Goal: Task Accomplishment & Management: Use online tool/utility

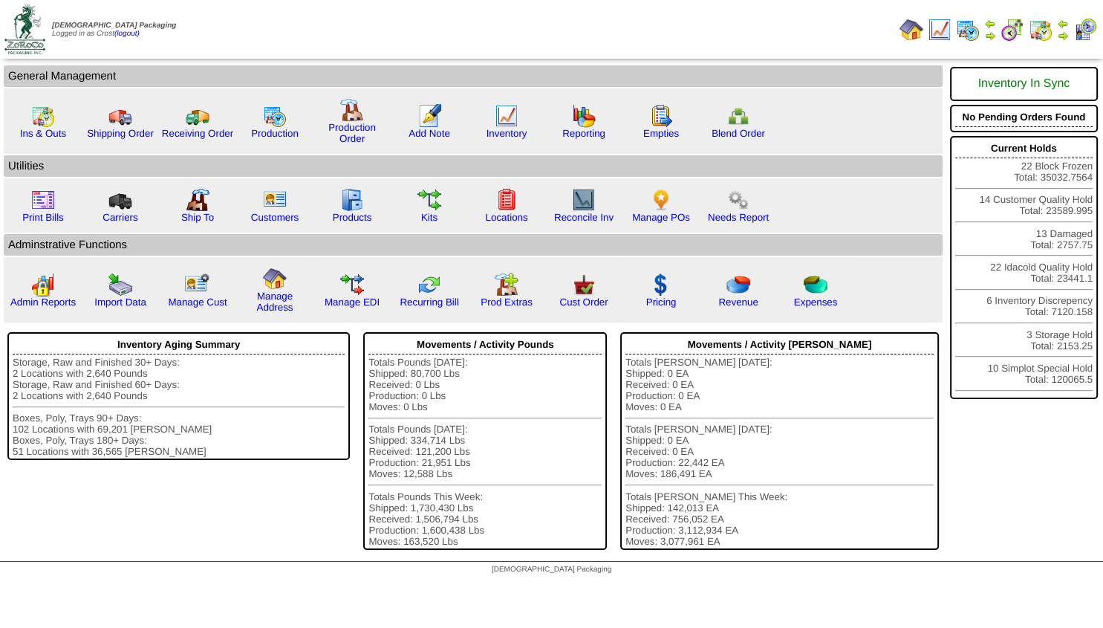
click at [1060, 33] on img at bounding box center [1063, 36] width 12 height 12
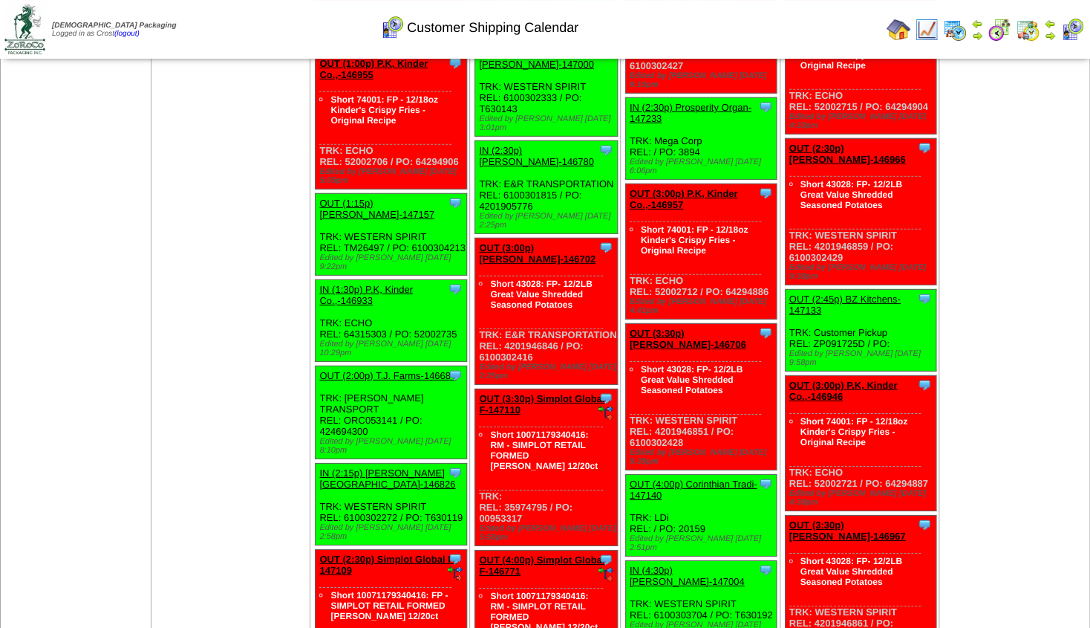
scroll to position [2085, 0]
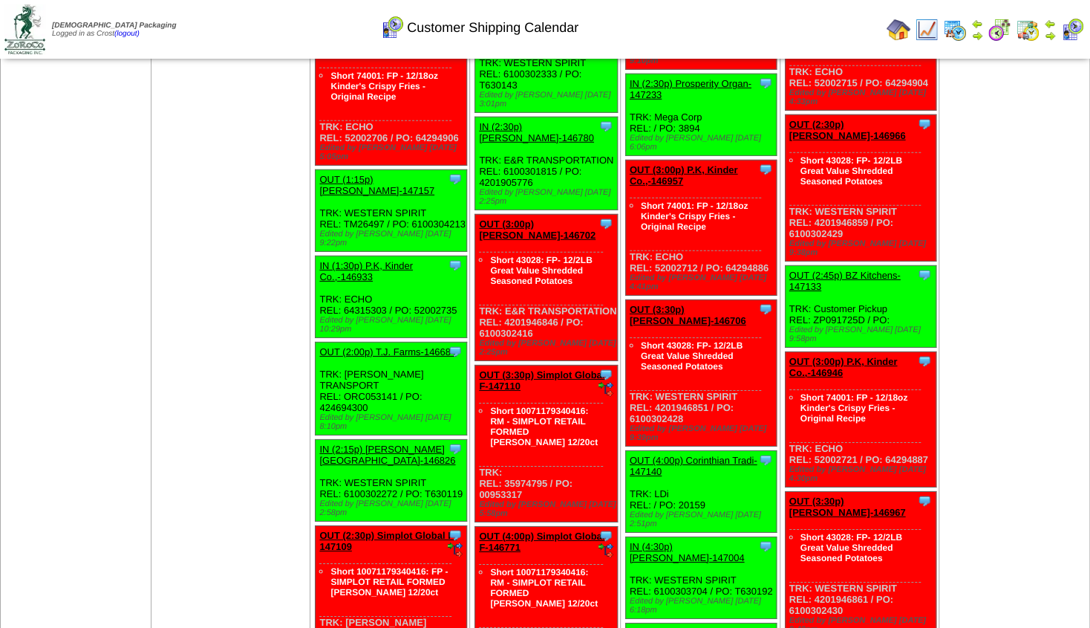
click at [1052, 39] on img at bounding box center [1050, 36] width 12 height 12
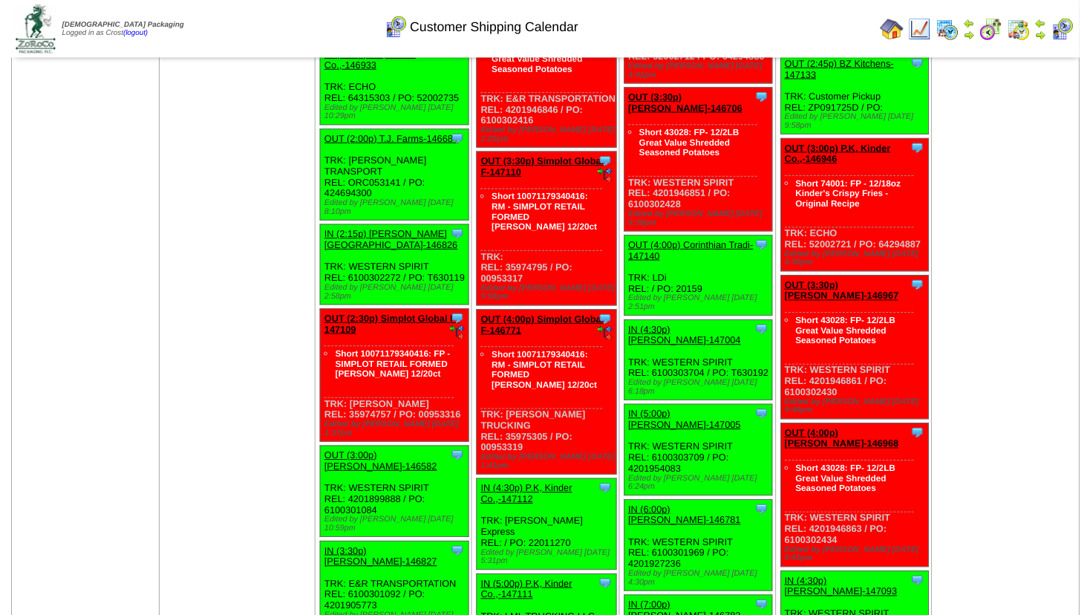
scroll to position [2318, 0]
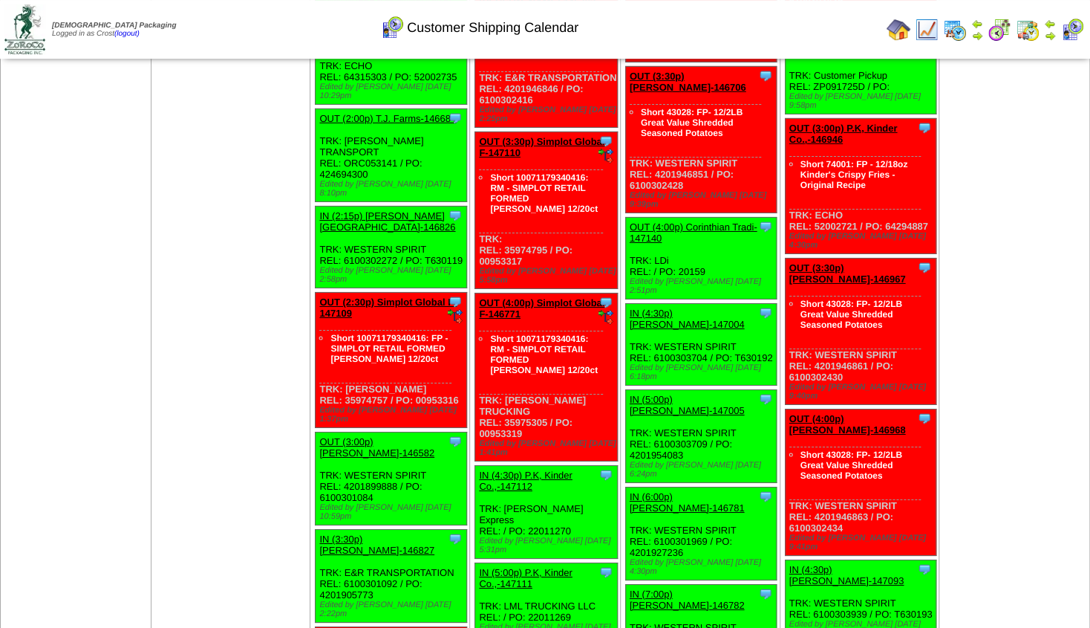
click at [368, 436] on link "OUT (3:00p) Lamb-Weston-146582" at bounding box center [376, 447] width 115 height 22
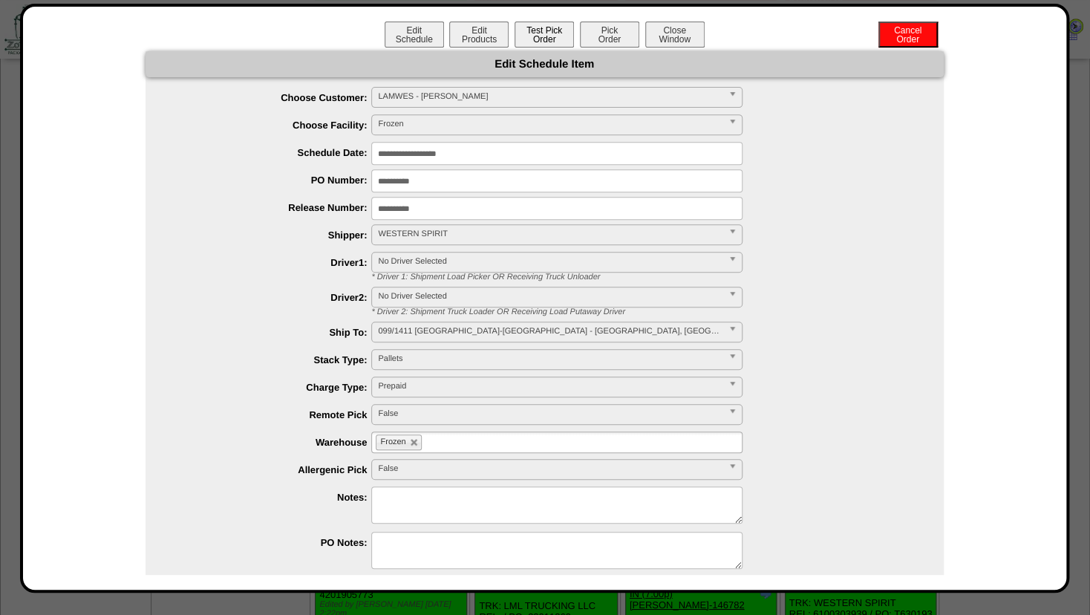
click at [540, 42] on button "Test Pick Order" at bounding box center [544, 35] width 59 height 26
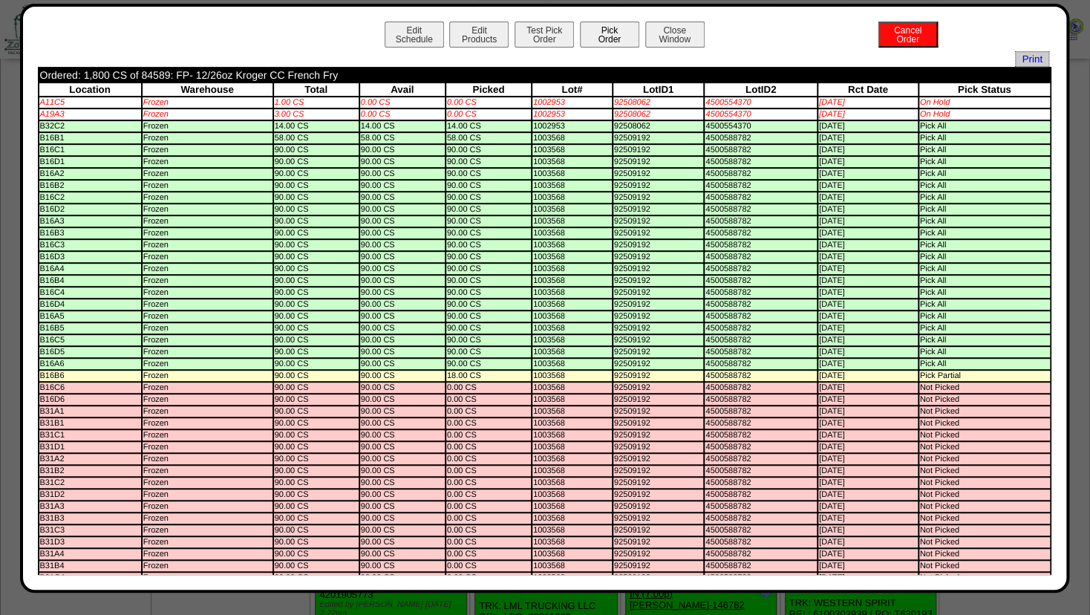
click at [585, 36] on button "Pick Order" at bounding box center [609, 35] width 59 height 26
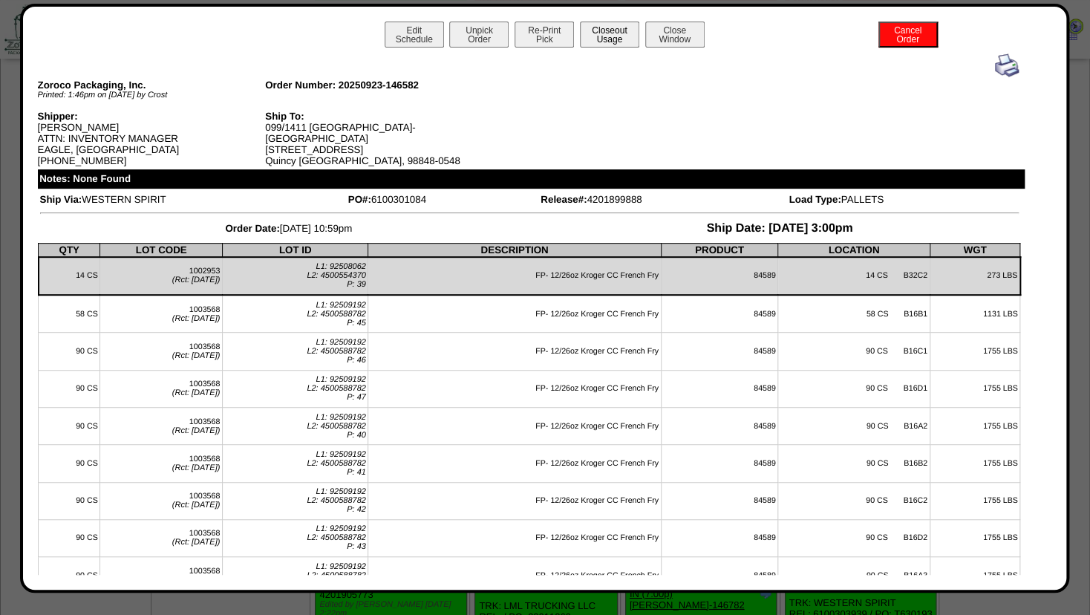
click at [608, 40] on button "Closeout Usage" at bounding box center [609, 35] width 59 height 26
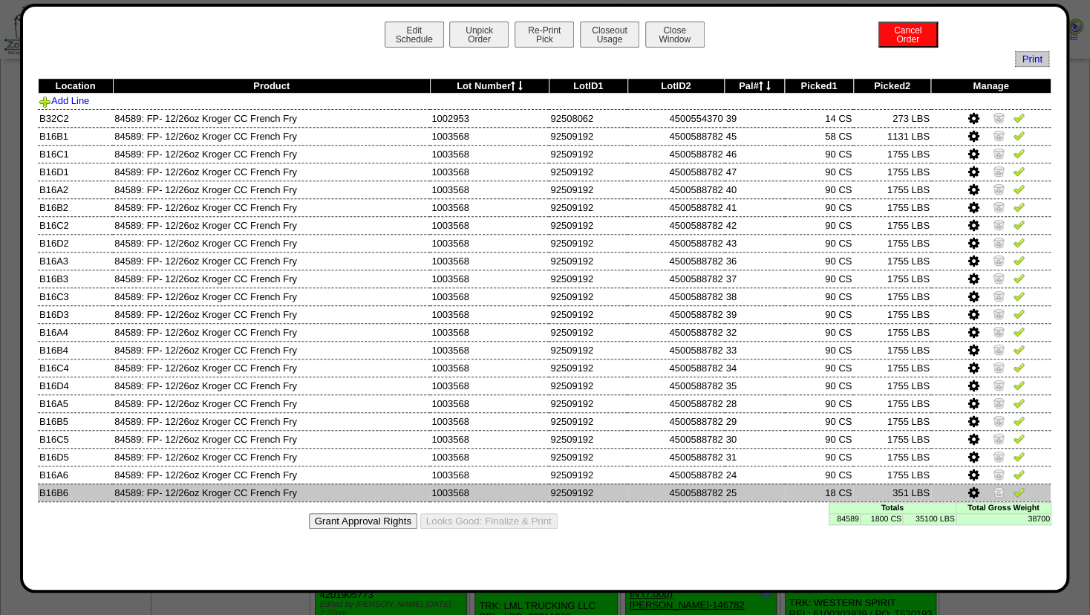
click at [1000, 495] on img at bounding box center [999, 492] width 12 height 12
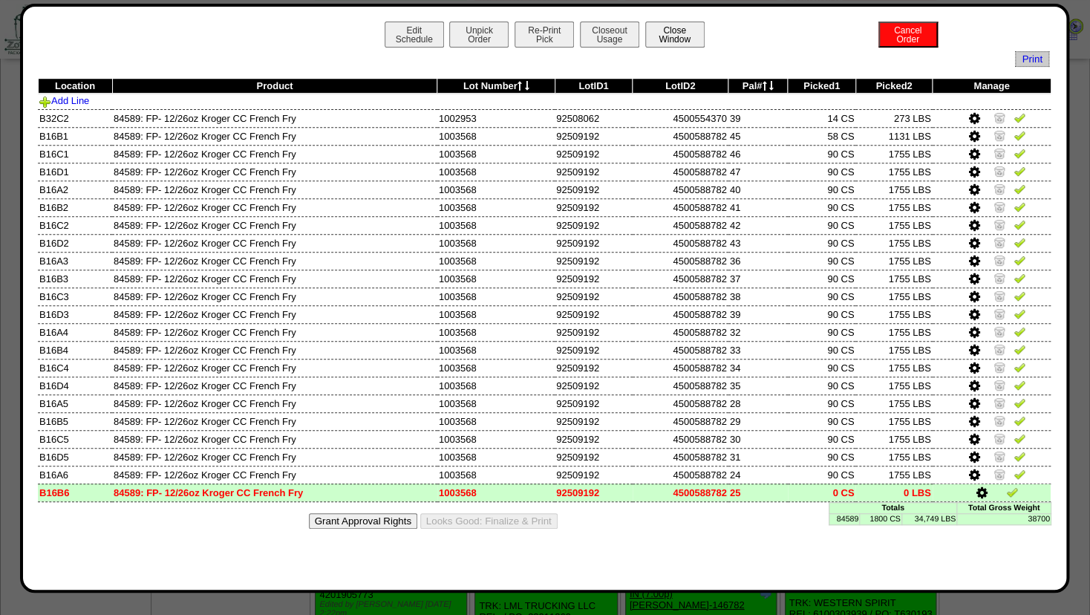
click at [668, 36] on button "Close Window" at bounding box center [674, 35] width 59 height 26
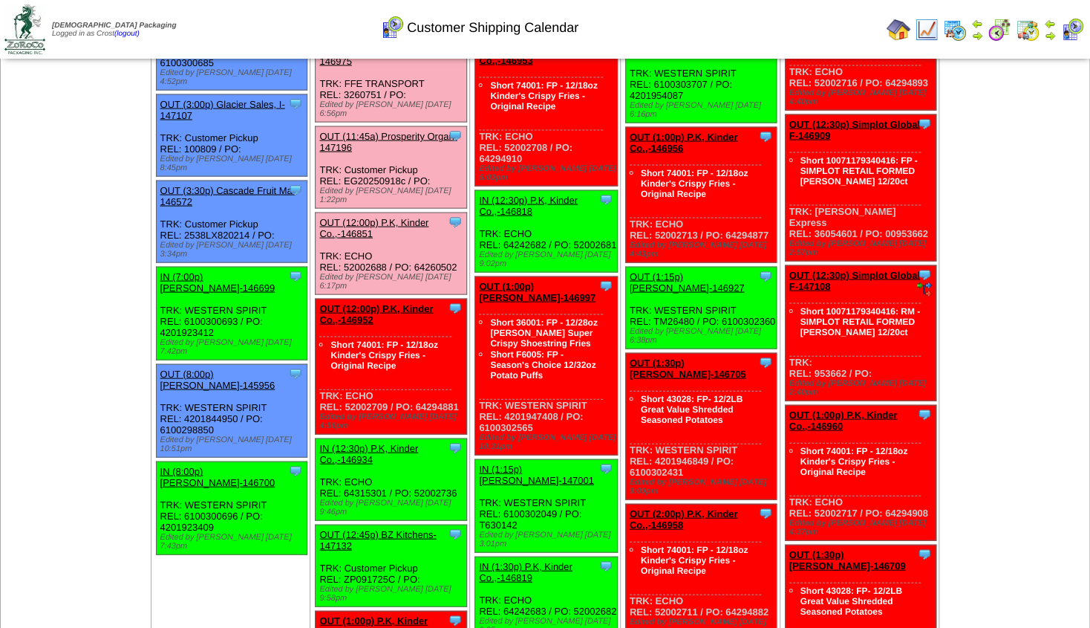
scroll to position [1444, 0]
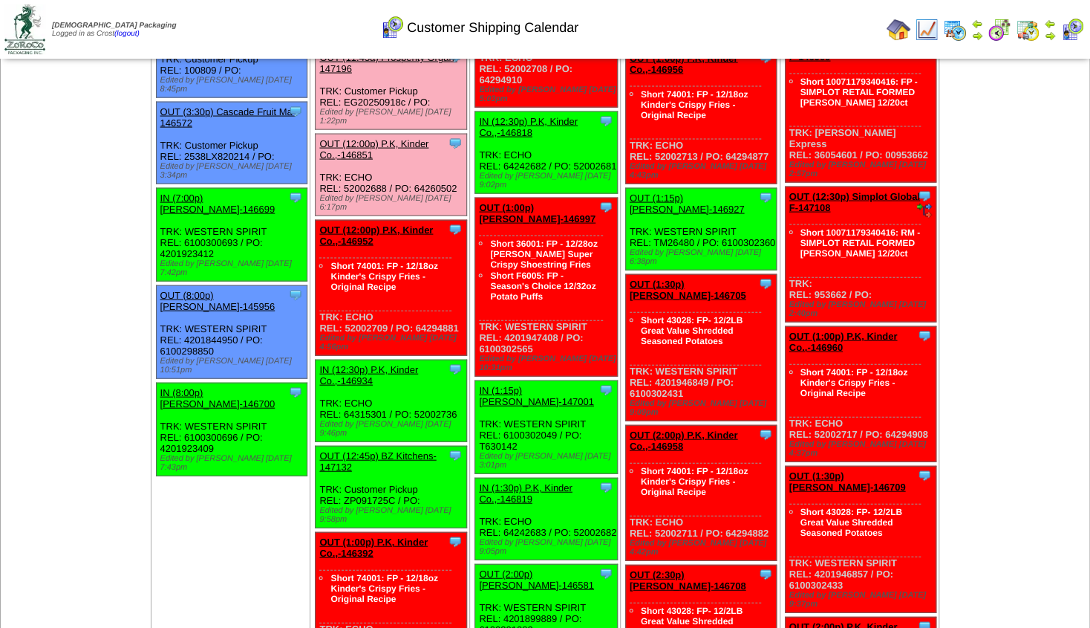
click at [978, 34] on img at bounding box center [977, 36] width 12 height 12
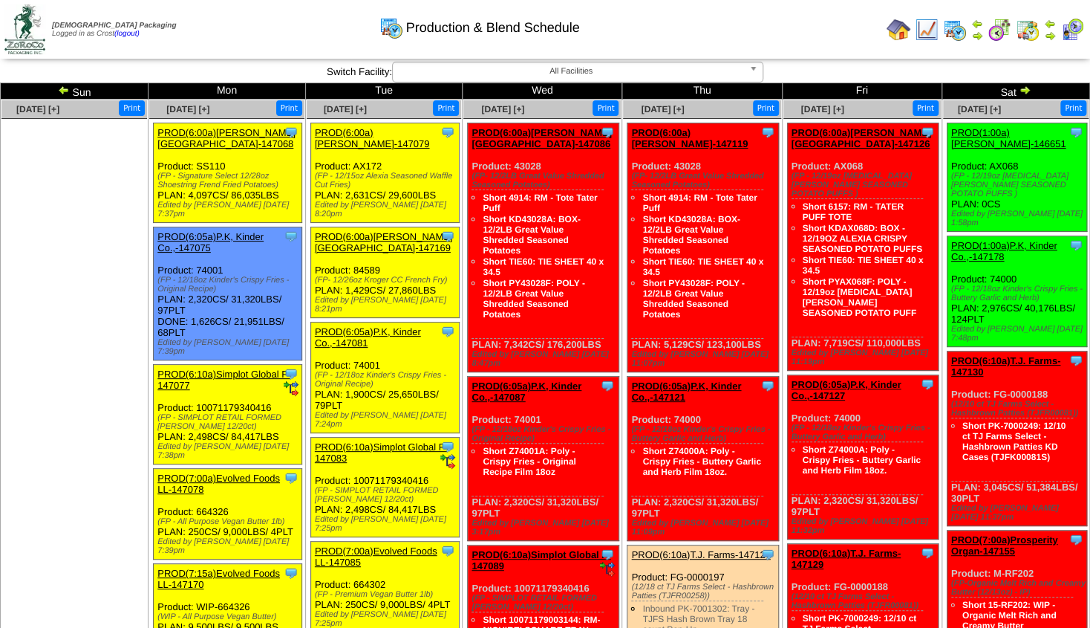
click at [918, 27] on img at bounding box center [927, 30] width 24 height 24
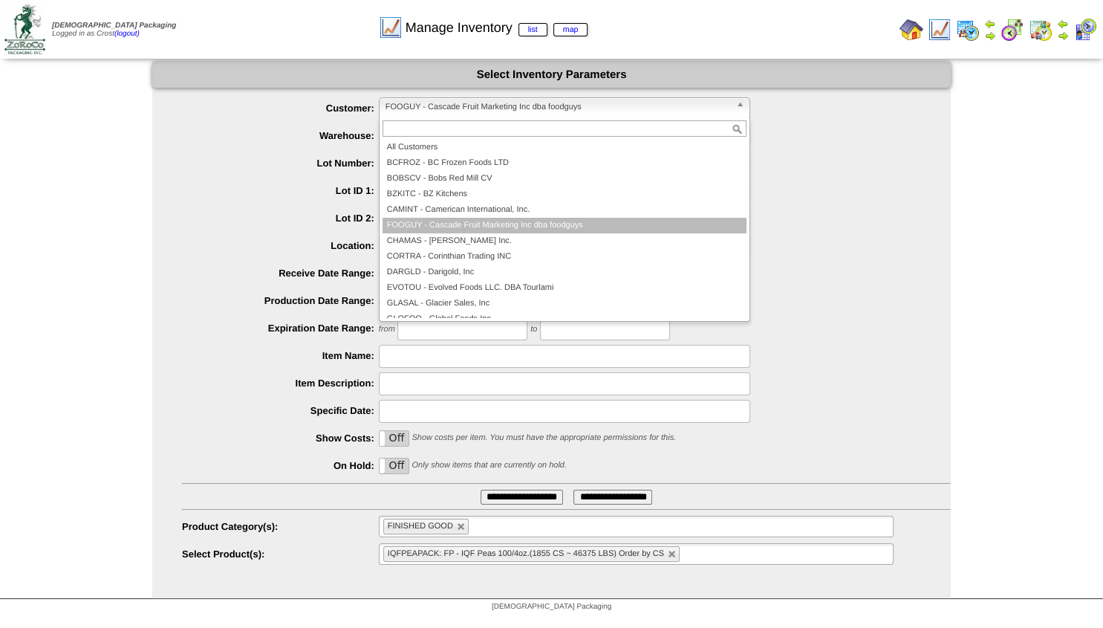
click at [433, 113] on span "FOOGUY - Cascade Fruit Marketing Inc dba foodguys" at bounding box center [557, 107] width 345 height 18
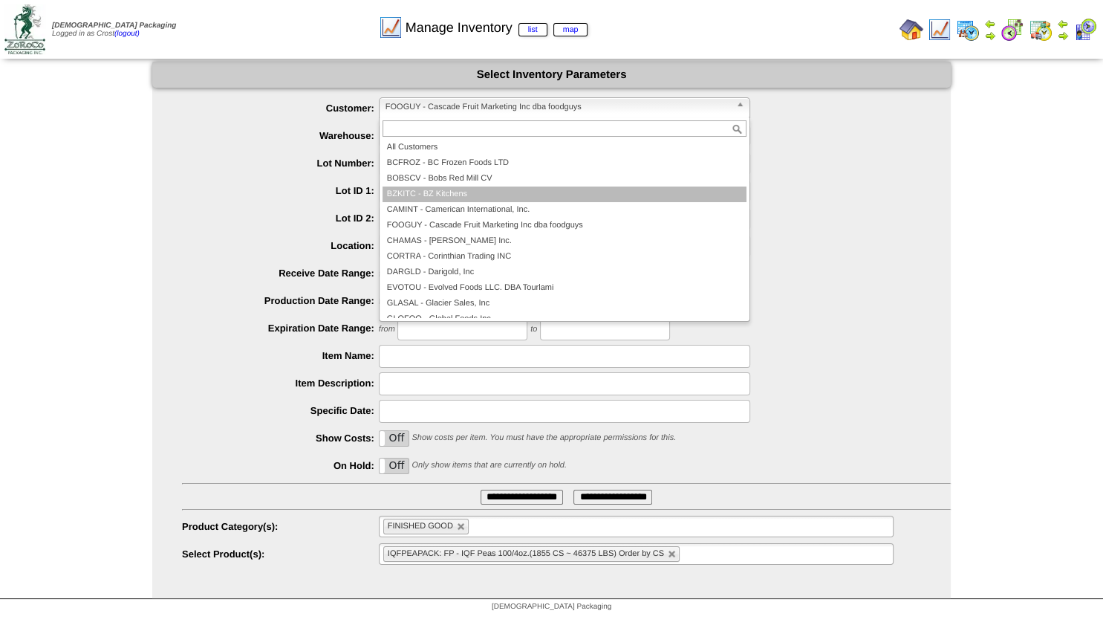
click at [431, 189] on li "BZKITC - BZ Kitchens" at bounding box center [564, 194] width 364 height 16
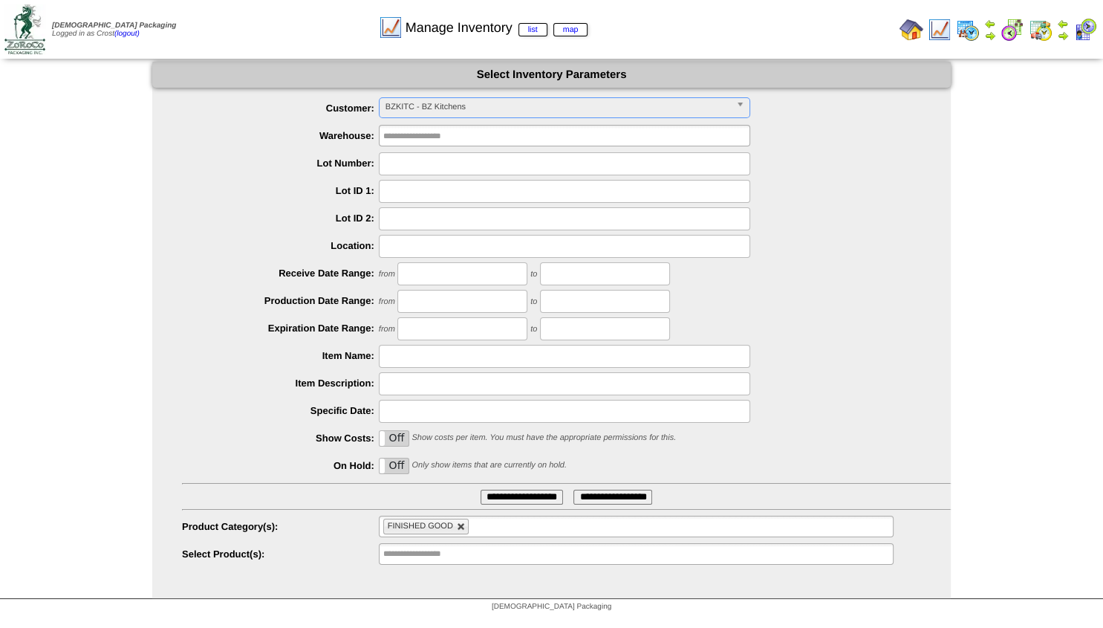
click at [457, 525] on link at bounding box center [461, 526] width 9 height 9
type input "**********"
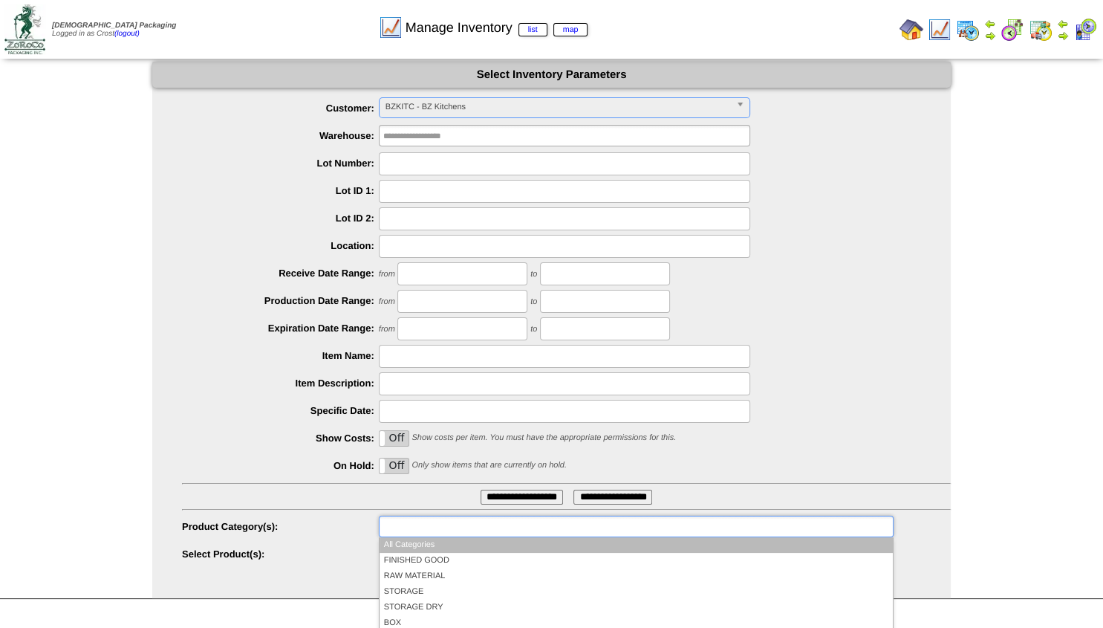
click at [431, 533] on input "text" at bounding box center [430, 526] width 95 height 19
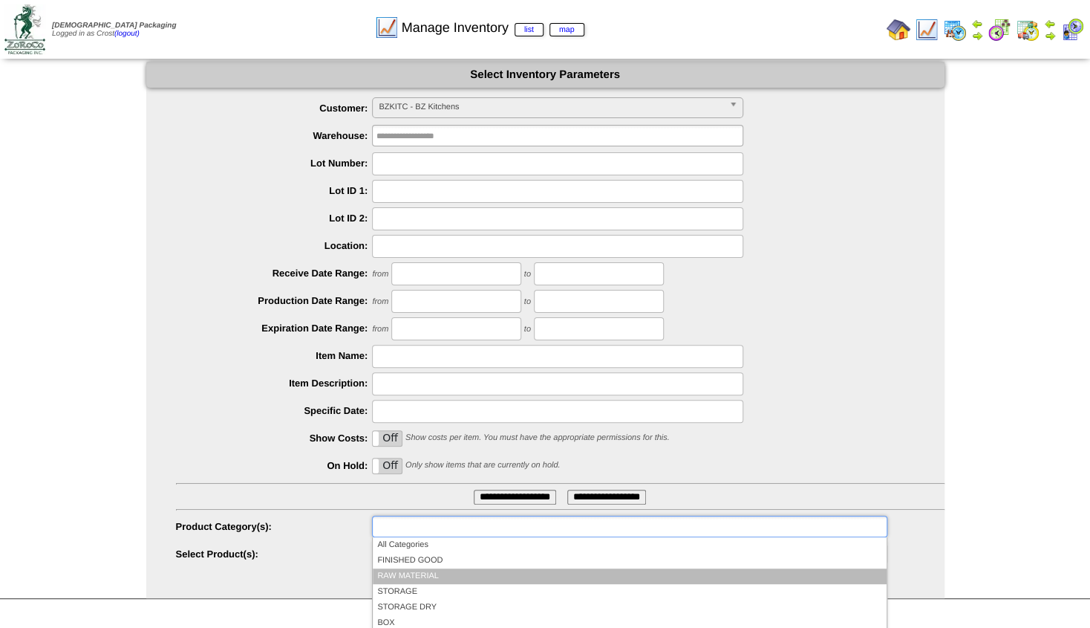
click at [410, 572] on li "RAW MATERIAL" at bounding box center [629, 576] width 513 height 16
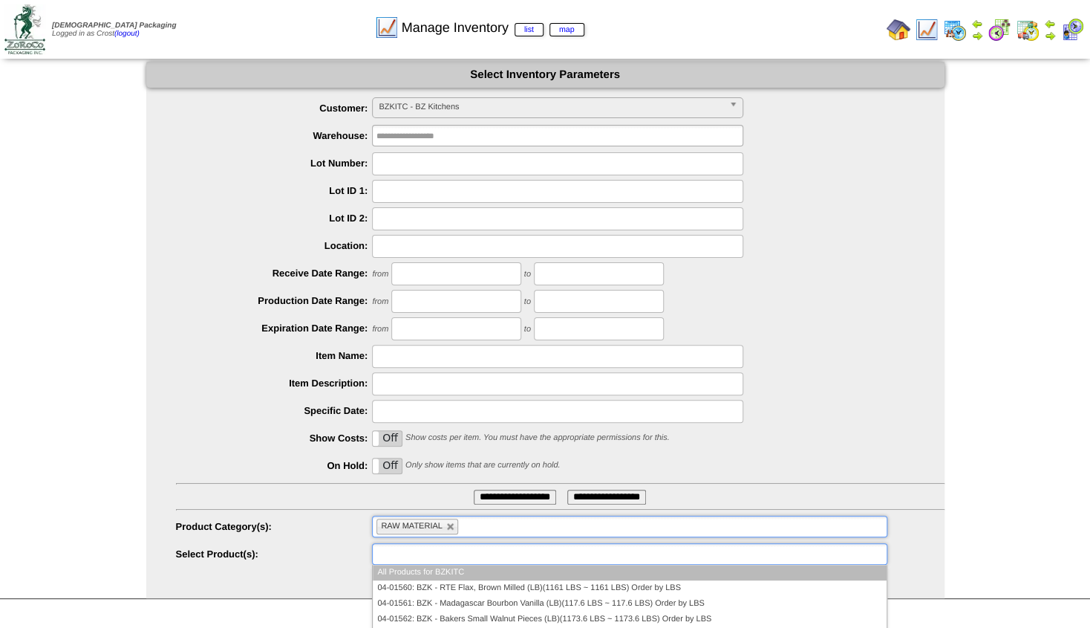
click at [417, 553] on input "text" at bounding box center [424, 553] width 95 height 19
type input "**********"
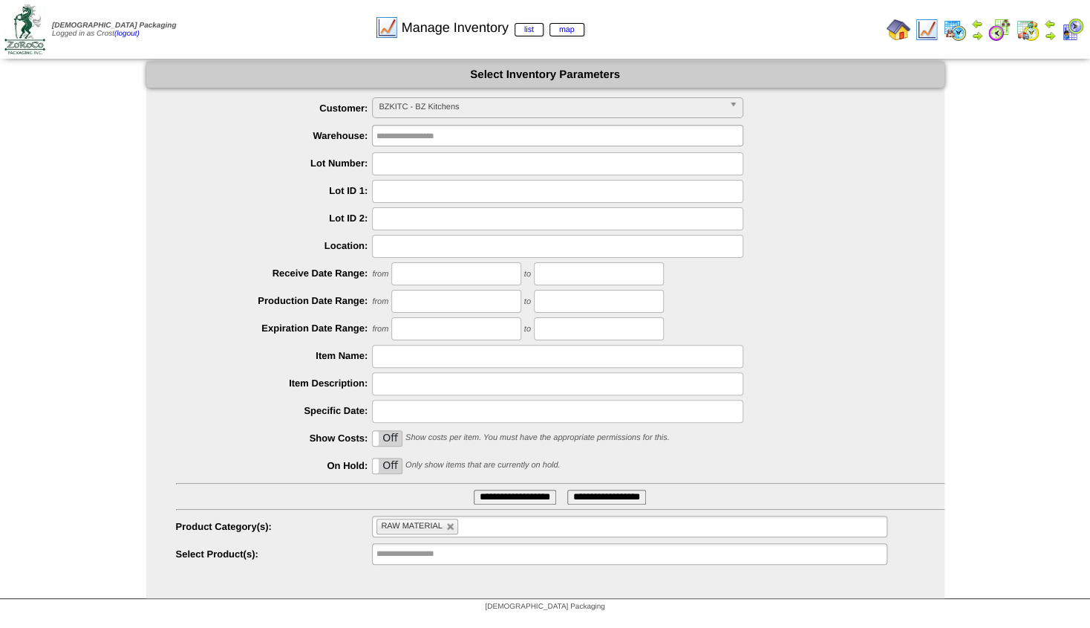
click at [486, 495] on input "**********" at bounding box center [515, 496] width 82 height 15
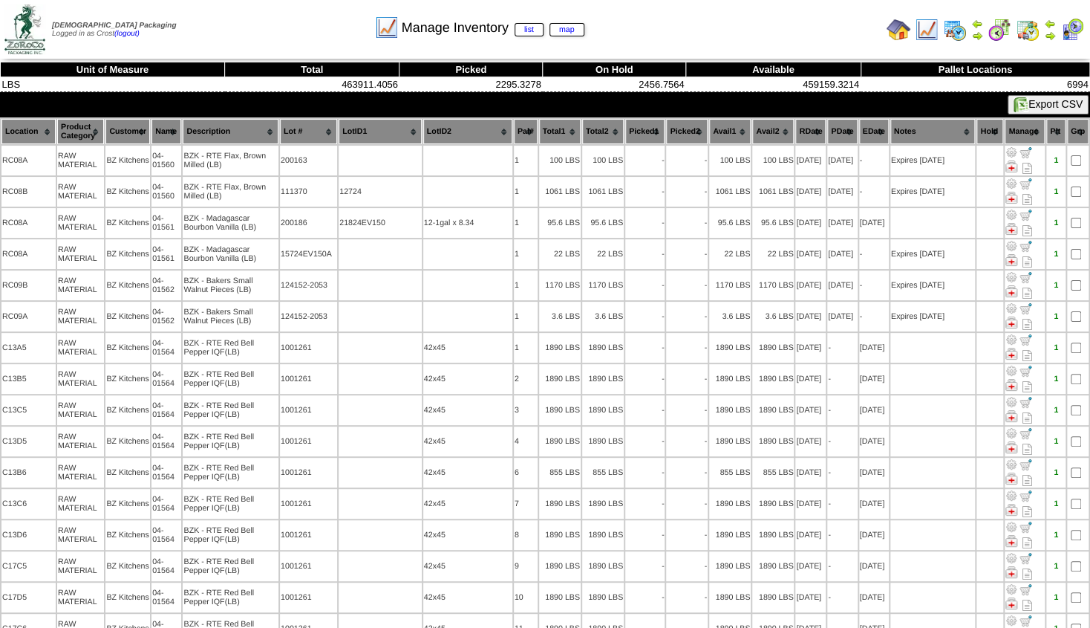
click at [25, 134] on th "Location" at bounding box center [28, 131] width 54 height 25
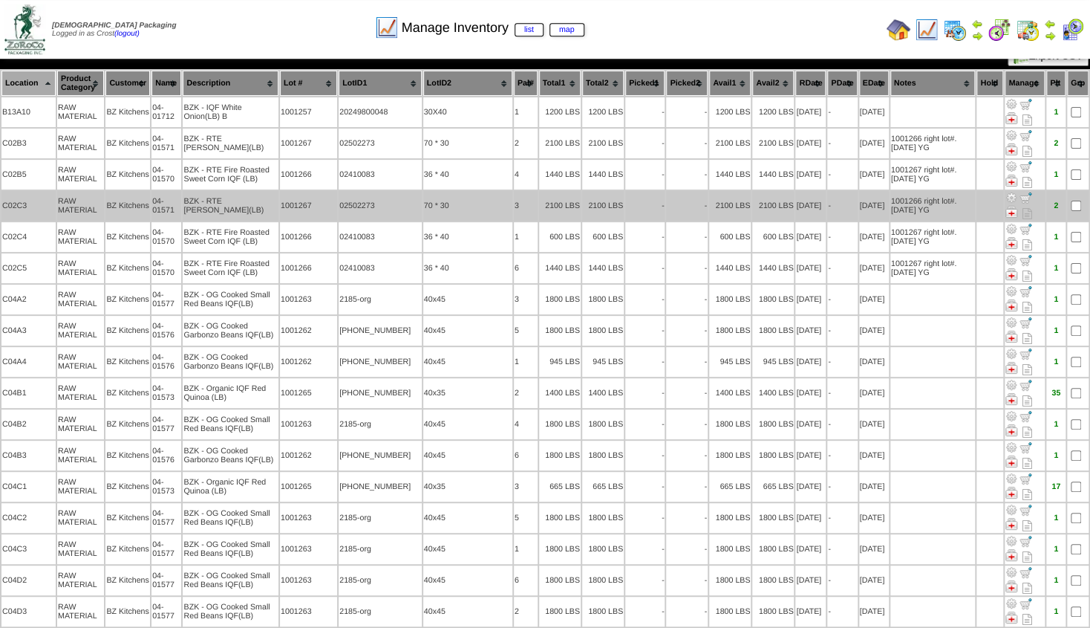
scroll to position [45, 0]
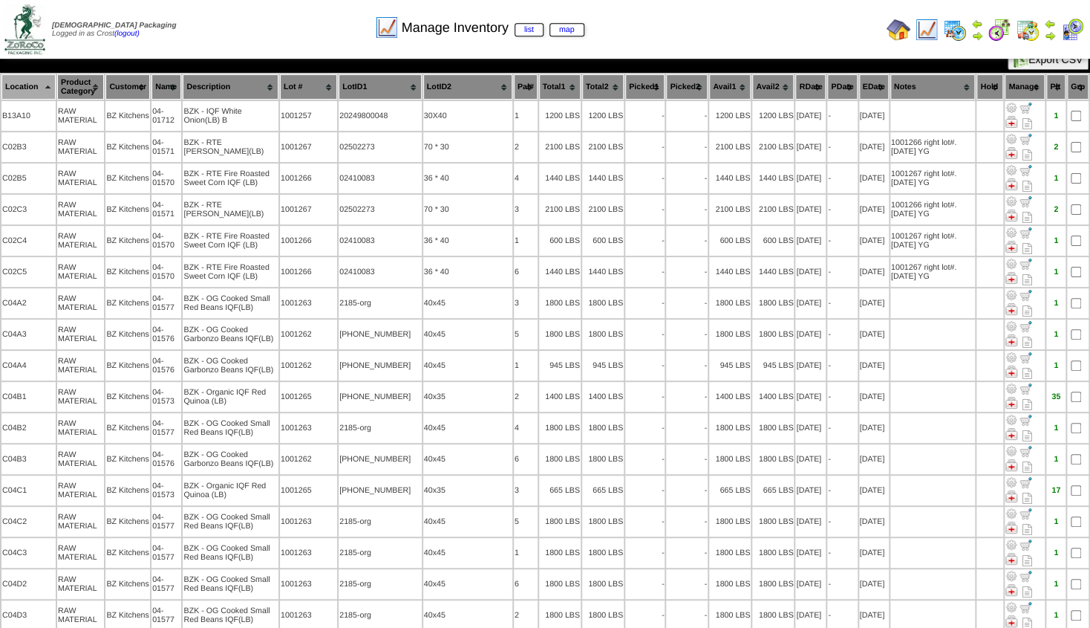
click at [174, 85] on th "Name" at bounding box center [166, 86] width 30 height 25
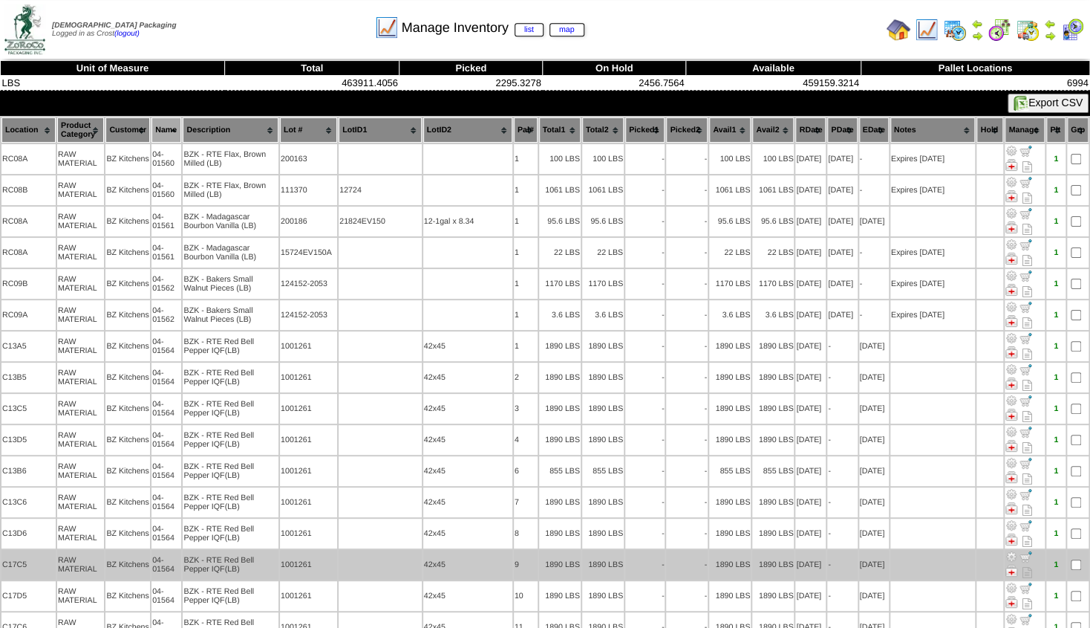
scroll to position [0, 0]
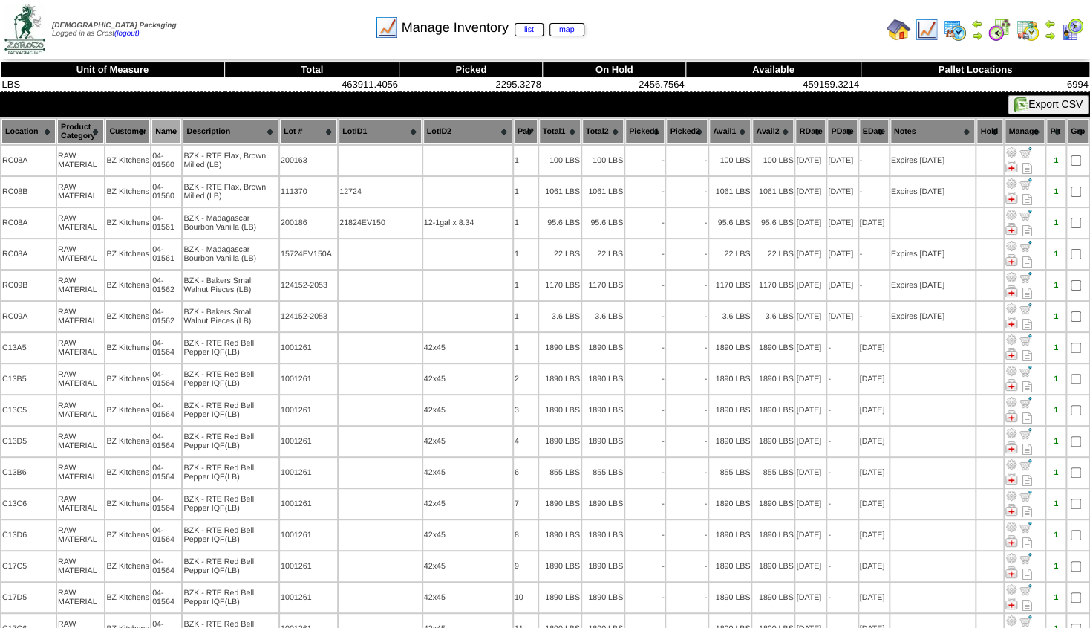
click at [974, 35] on img at bounding box center [977, 36] width 12 height 12
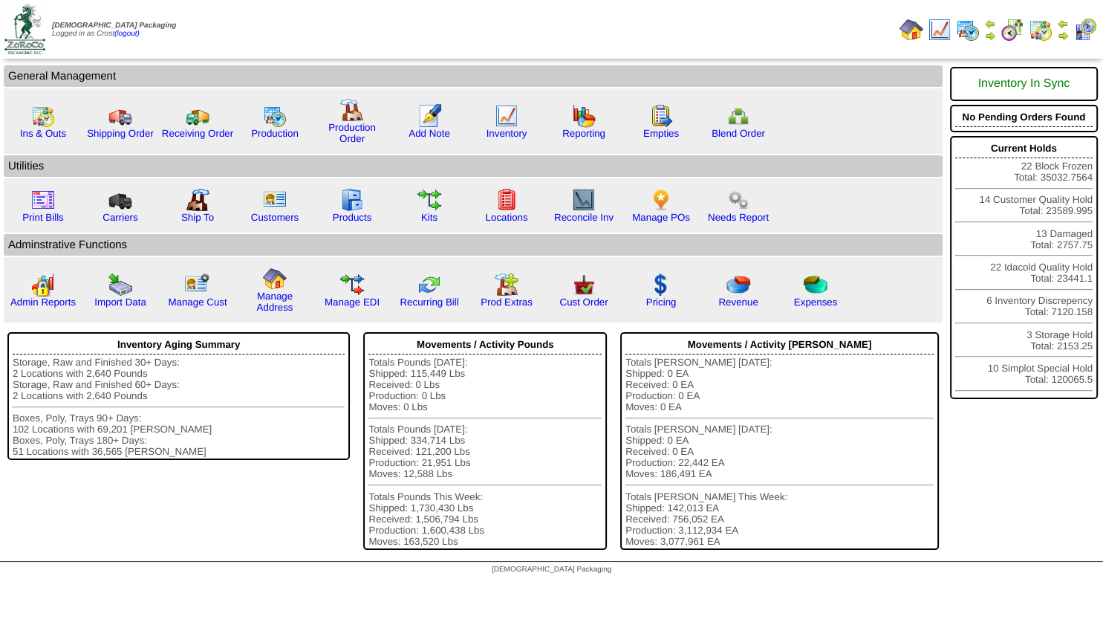
click at [1063, 35] on img at bounding box center [1063, 36] width 12 height 12
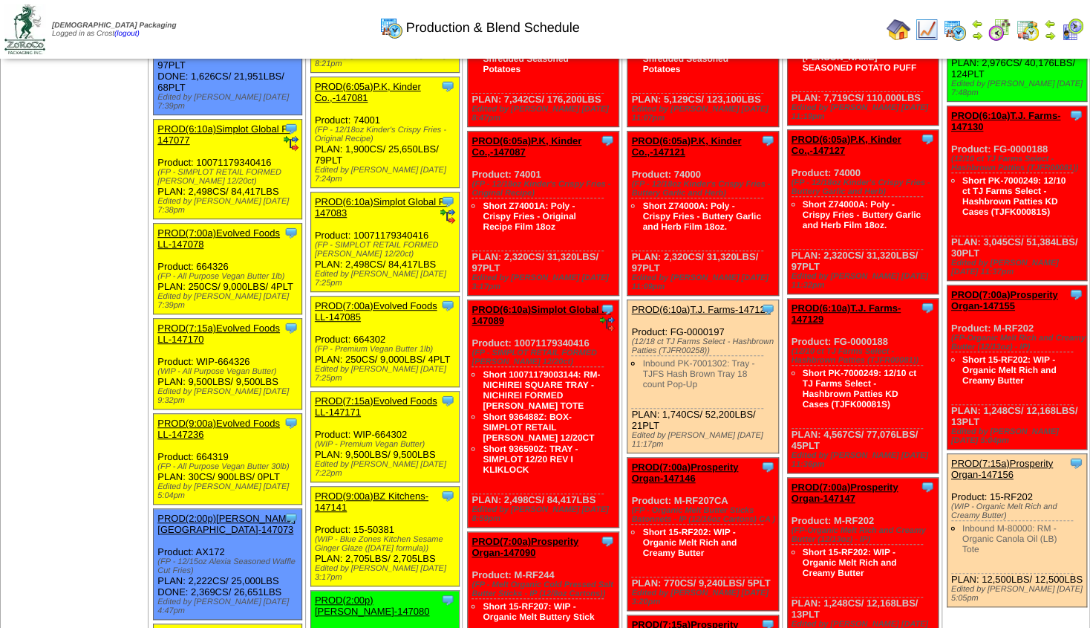
scroll to position [241, 0]
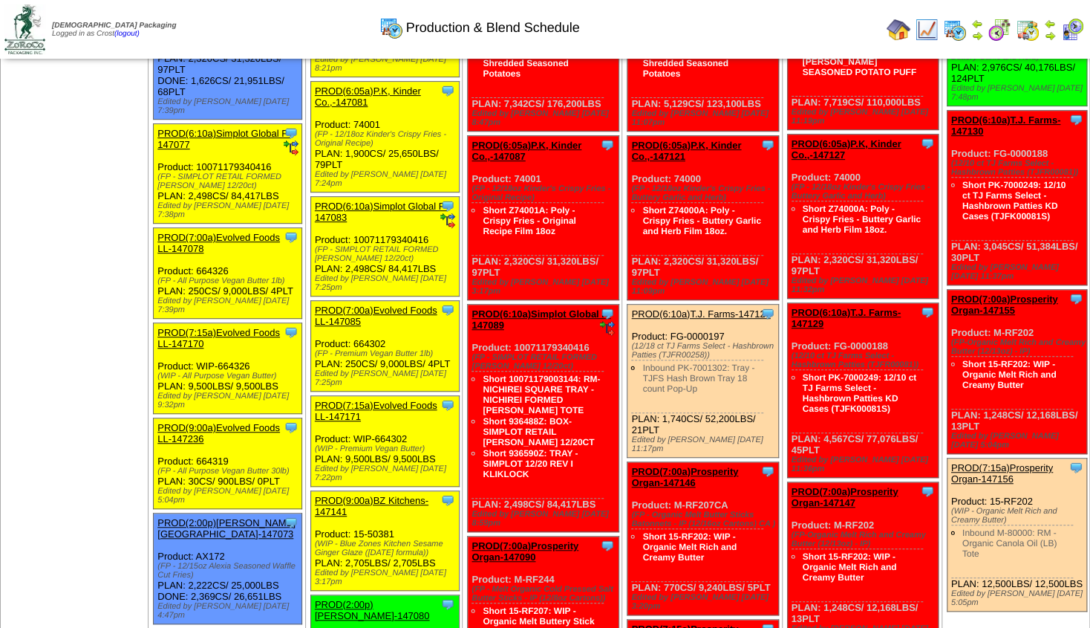
click at [974, 30] on img at bounding box center [977, 36] width 12 height 12
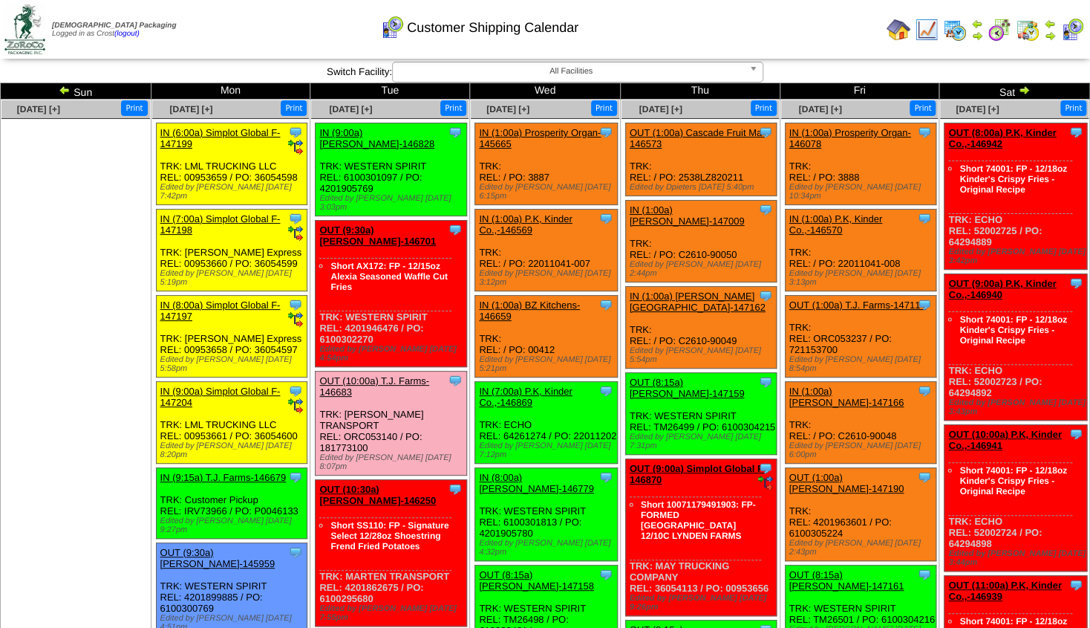
click at [368, 224] on link "OUT (9:30a) Lamb-Weston-146701" at bounding box center [377, 235] width 117 height 22
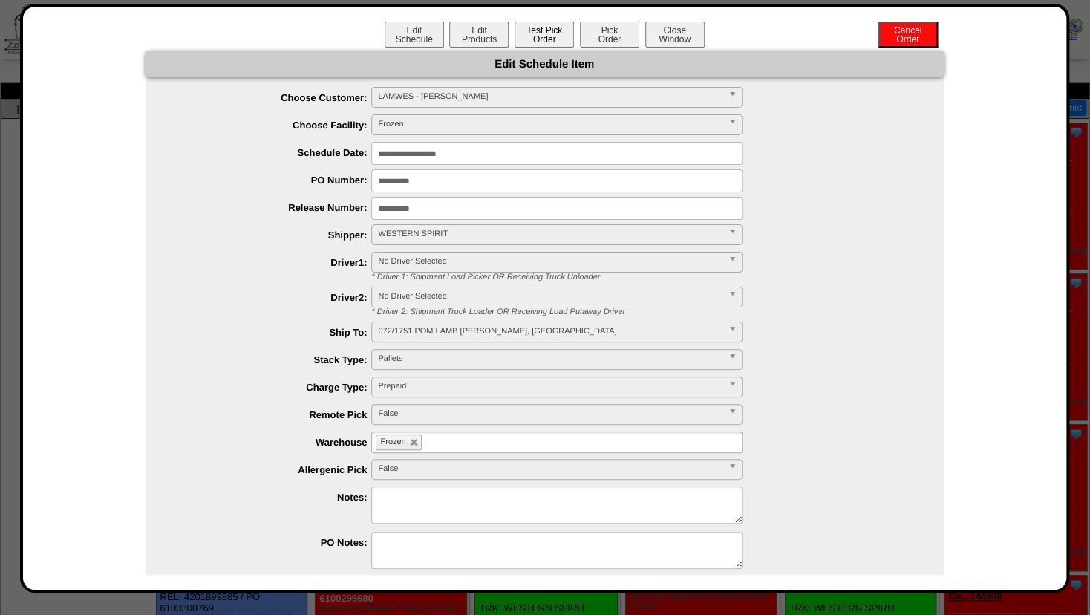
click at [524, 46] on button "Test Pick Order" at bounding box center [544, 35] width 59 height 26
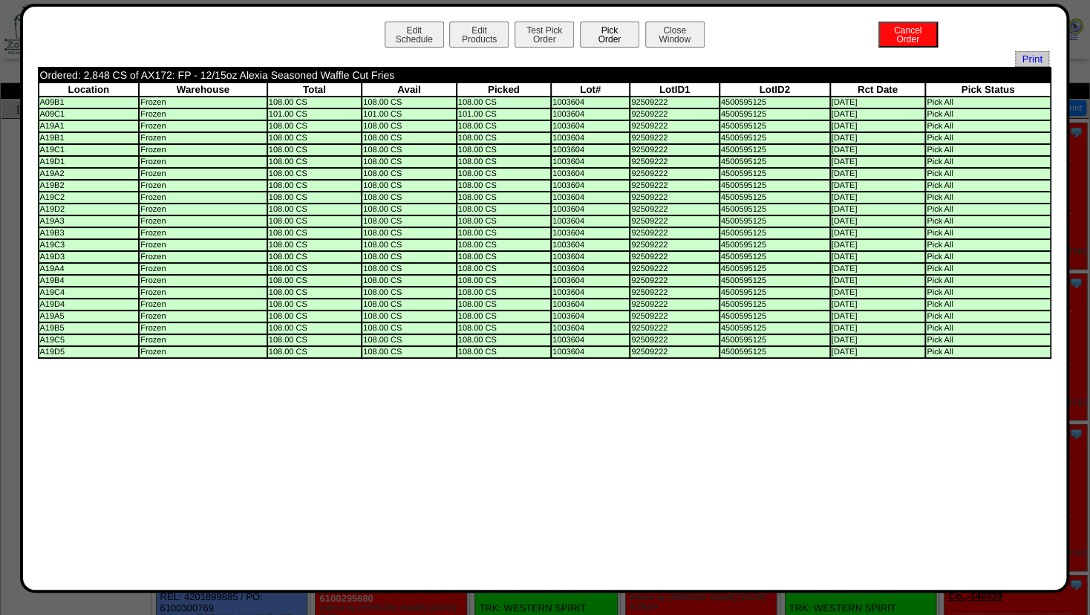
click at [604, 37] on button "Pick Order" at bounding box center [609, 35] width 59 height 26
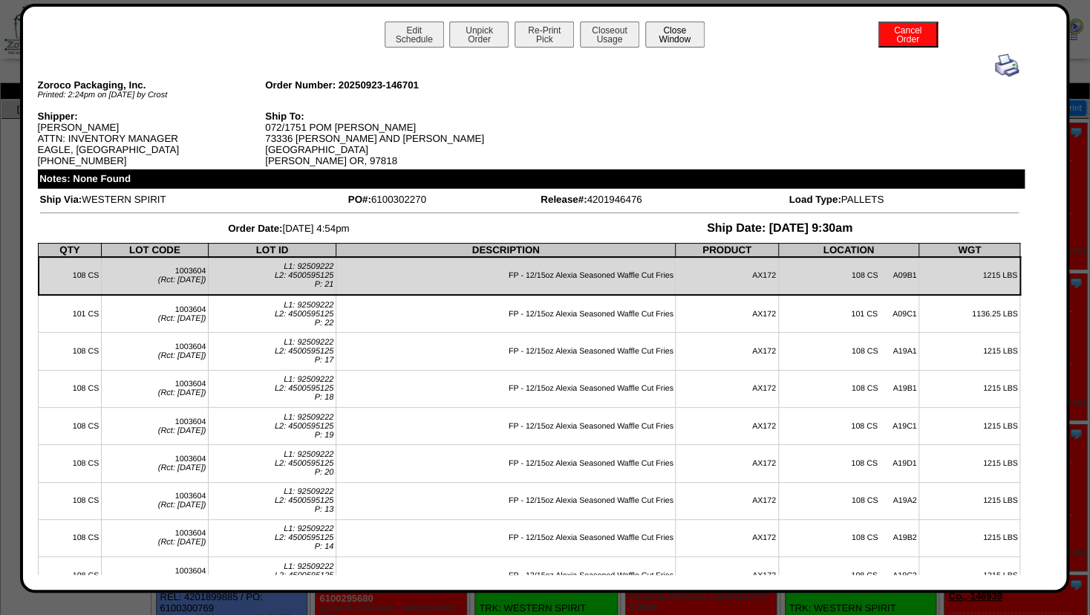
click at [677, 36] on button "Close Window" at bounding box center [674, 35] width 59 height 26
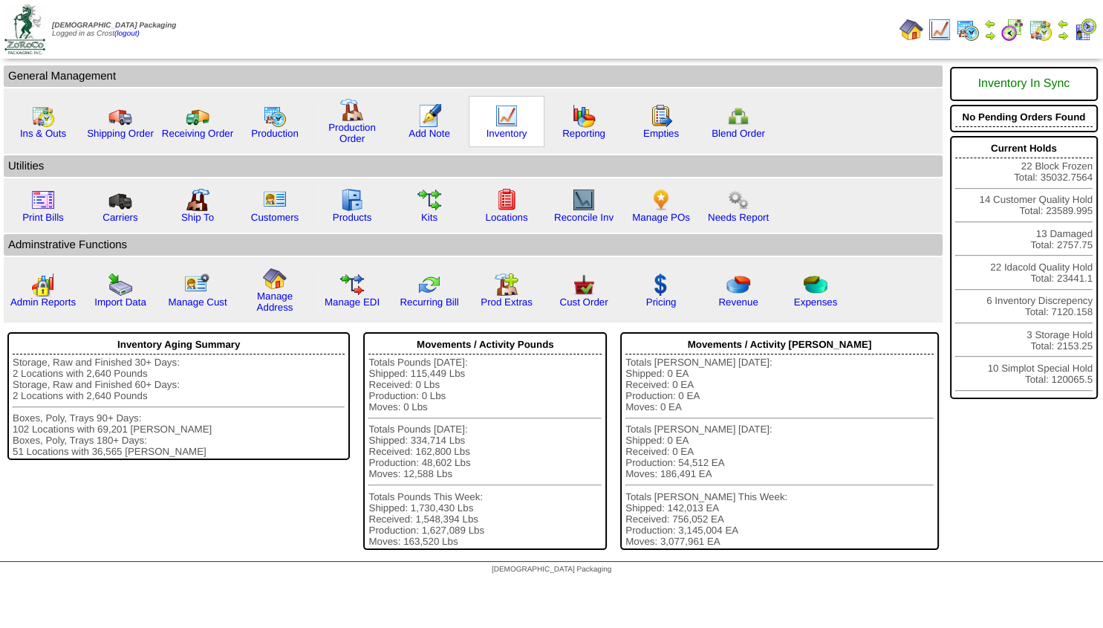
click at [503, 126] on img at bounding box center [507, 116] width 24 height 24
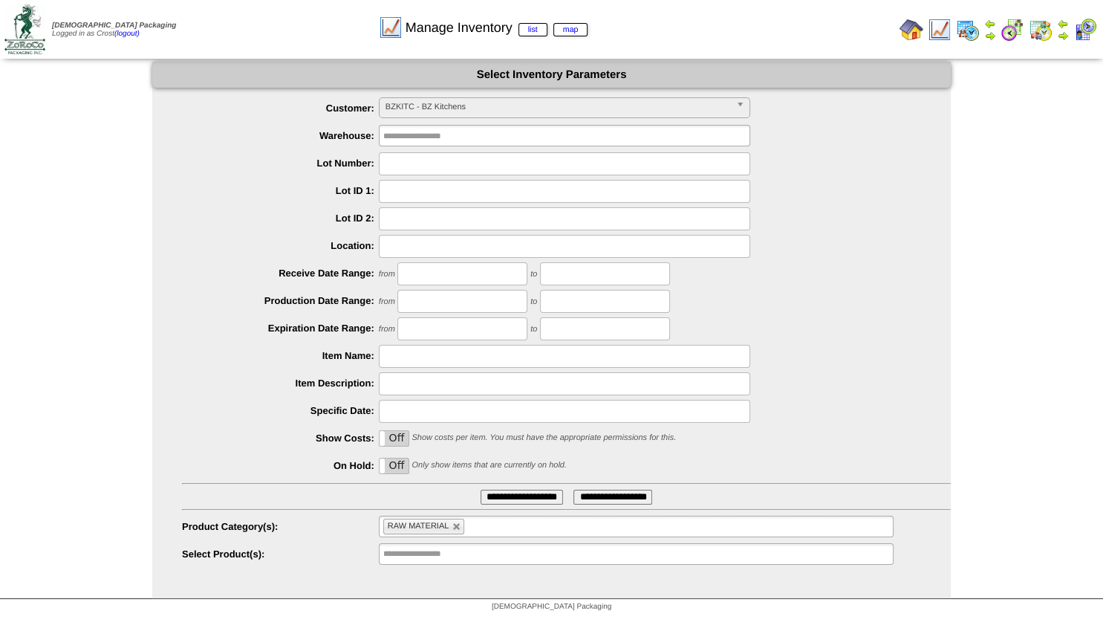
click at [439, 107] on span "BZKITC - BZ Kitchens" at bounding box center [557, 107] width 345 height 18
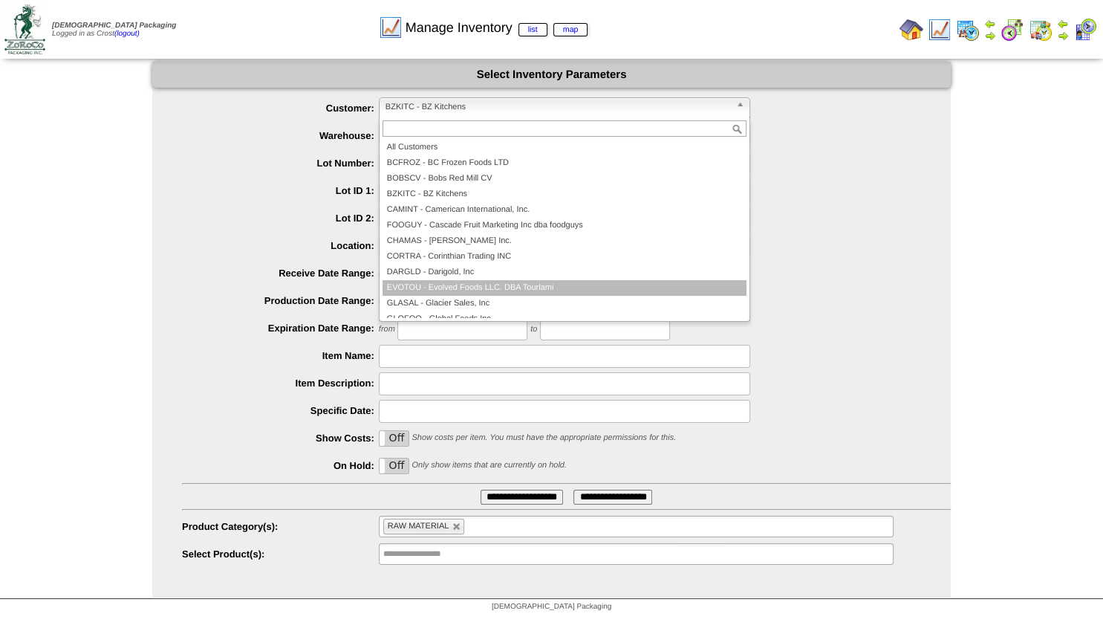
scroll to position [89, 0]
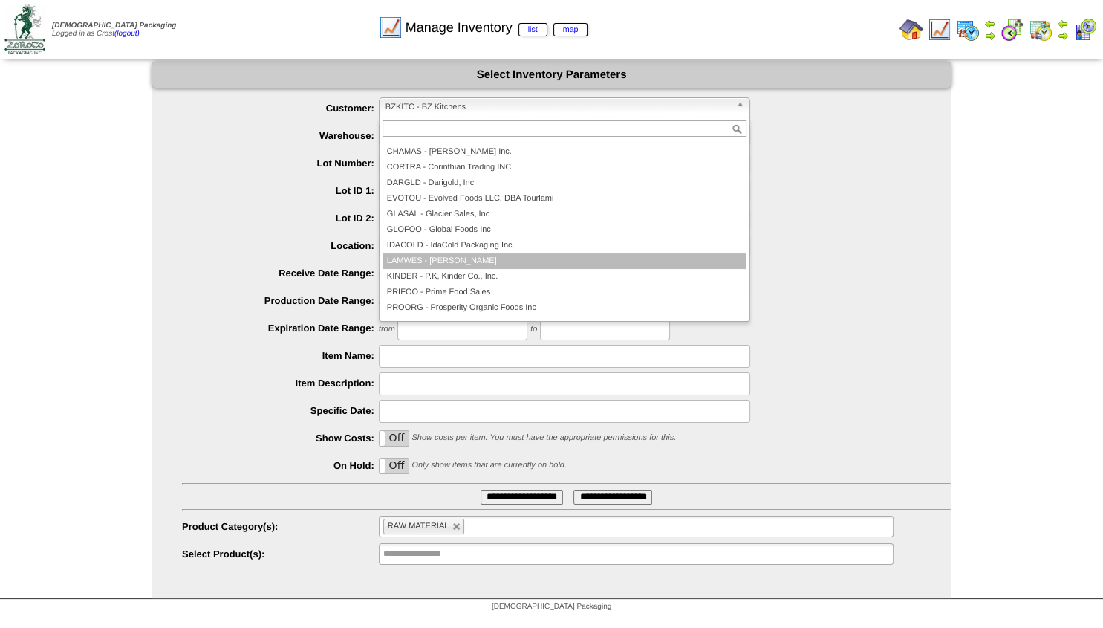
click at [422, 263] on li "LAMWES - Lamb-Weston" at bounding box center [564, 261] width 364 height 16
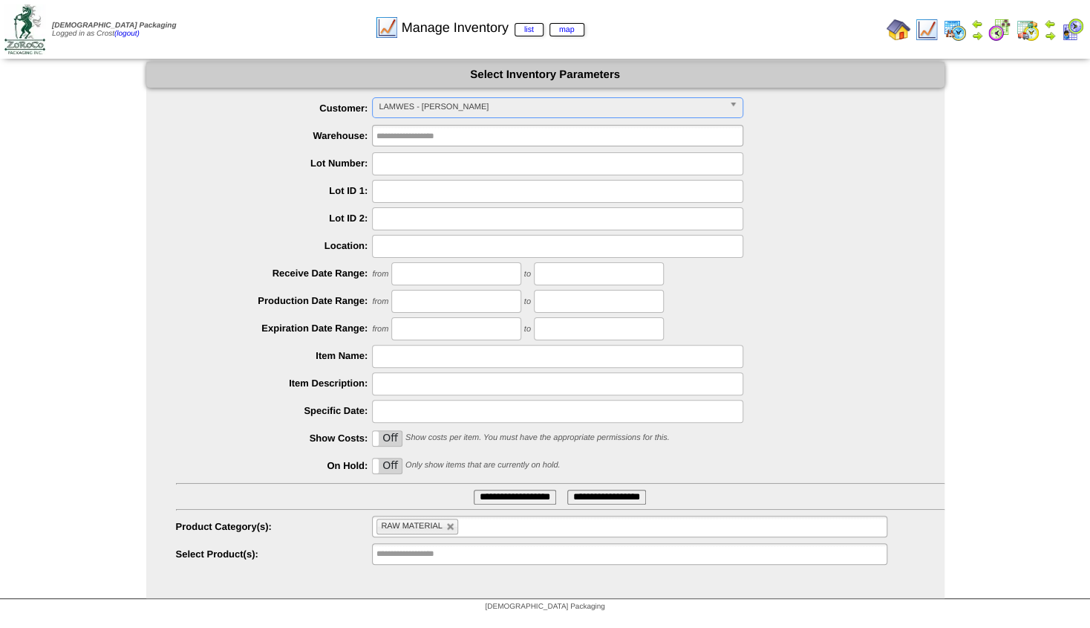
click at [449, 526] on li "RAW MATERIAL" at bounding box center [418, 526] width 82 height 16
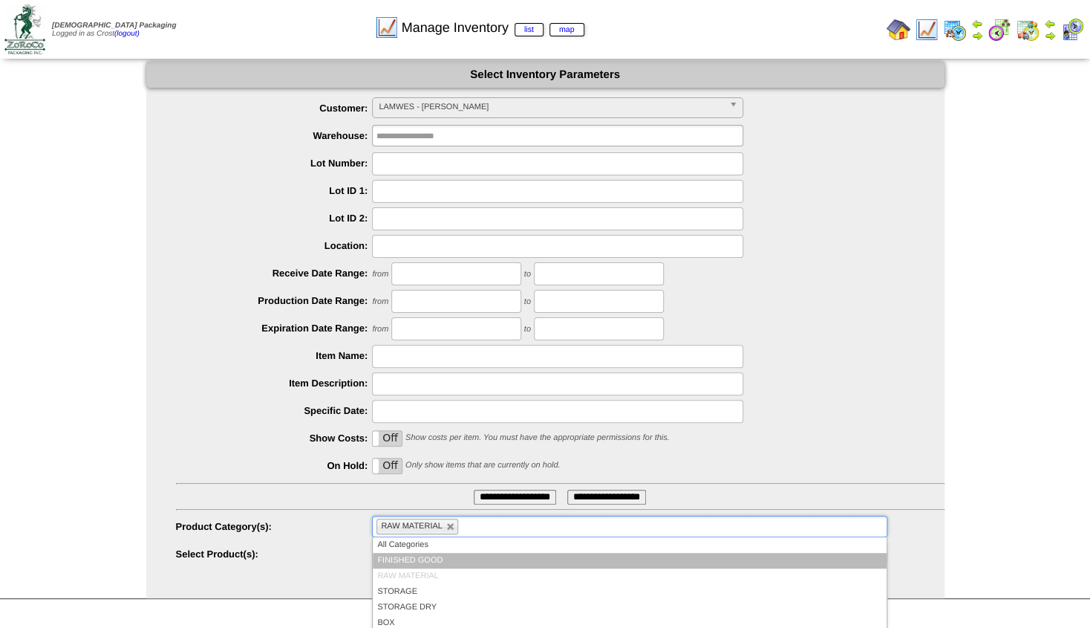
click at [408, 558] on li "FINISHED GOOD" at bounding box center [629, 561] width 513 height 16
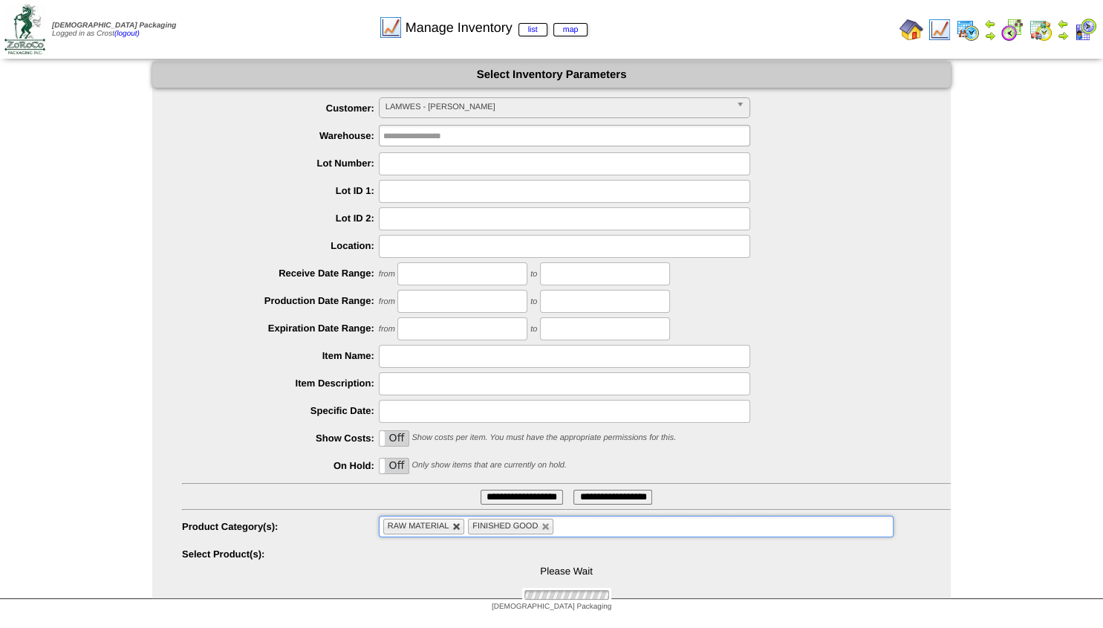
click at [454, 526] on link at bounding box center [456, 526] width 9 height 9
click at [417, 557] on input "text" at bounding box center [430, 553] width 95 height 19
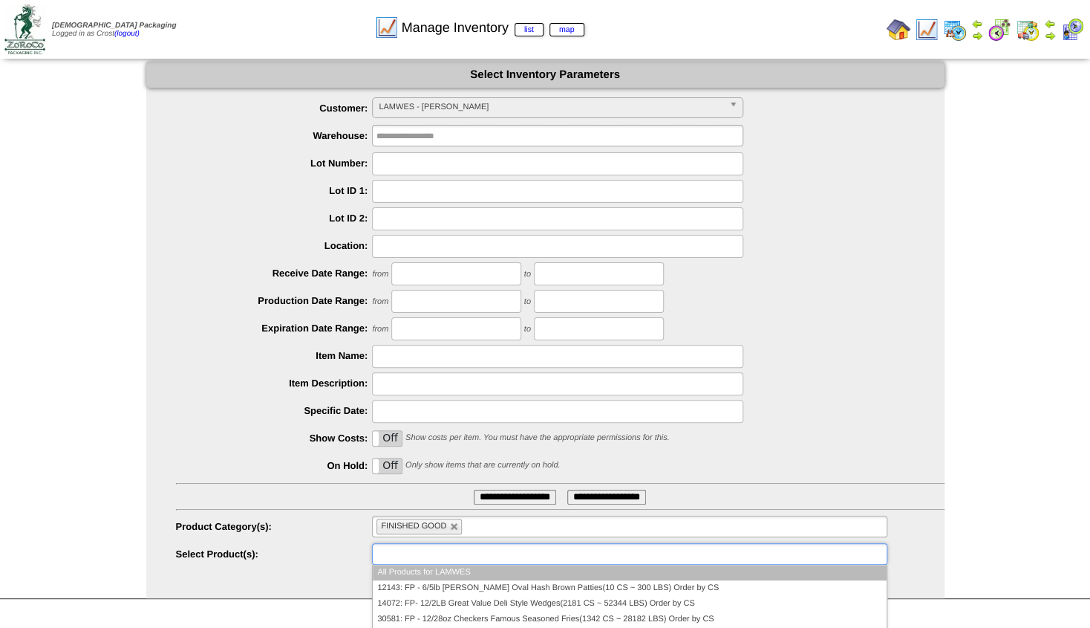
click at [417, 554] on input "text" at bounding box center [424, 553] width 95 height 19
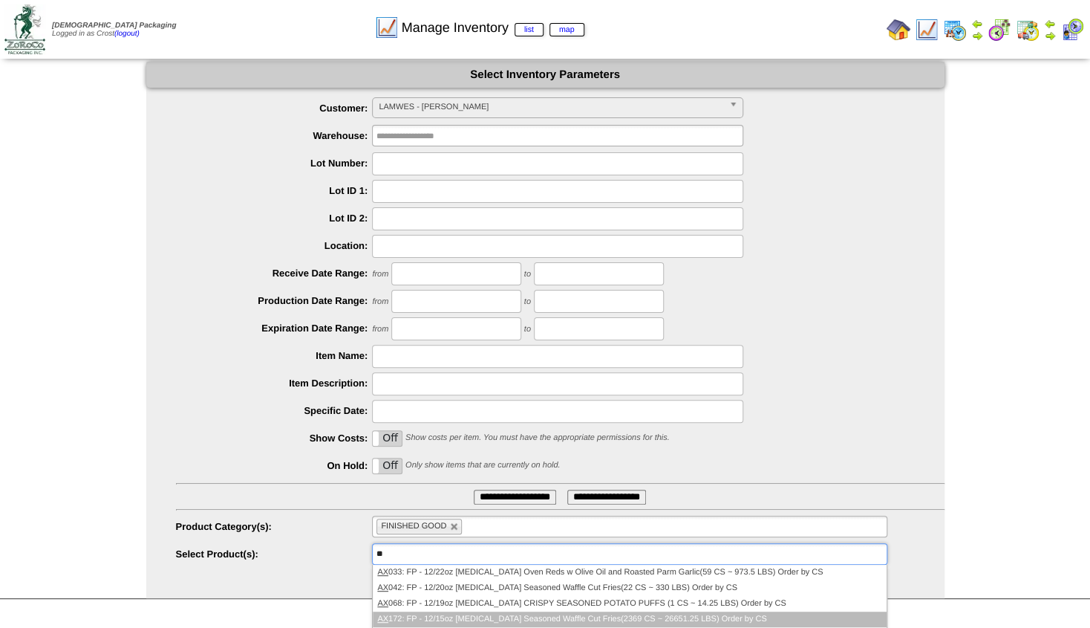
type input "**"
click at [475, 616] on li "AX 172: FP - 12/15oz Alexia Seasoned Waffle Cut Fries(2369 CS ~ 26651.25 LBS) O…" at bounding box center [629, 619] width 513 height 16
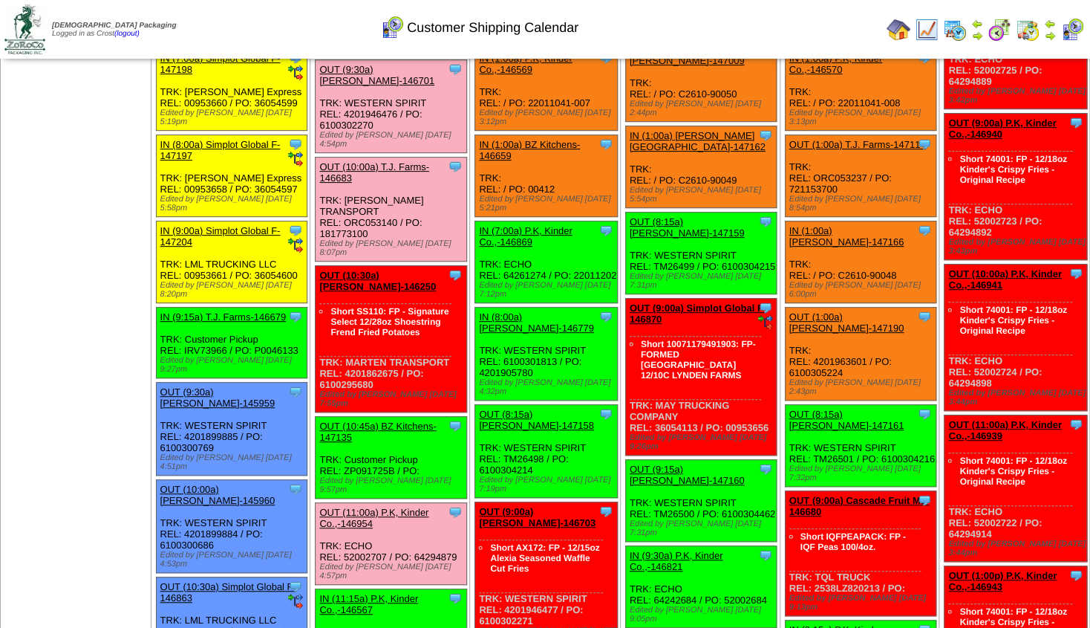
scroll to position [80, 0]
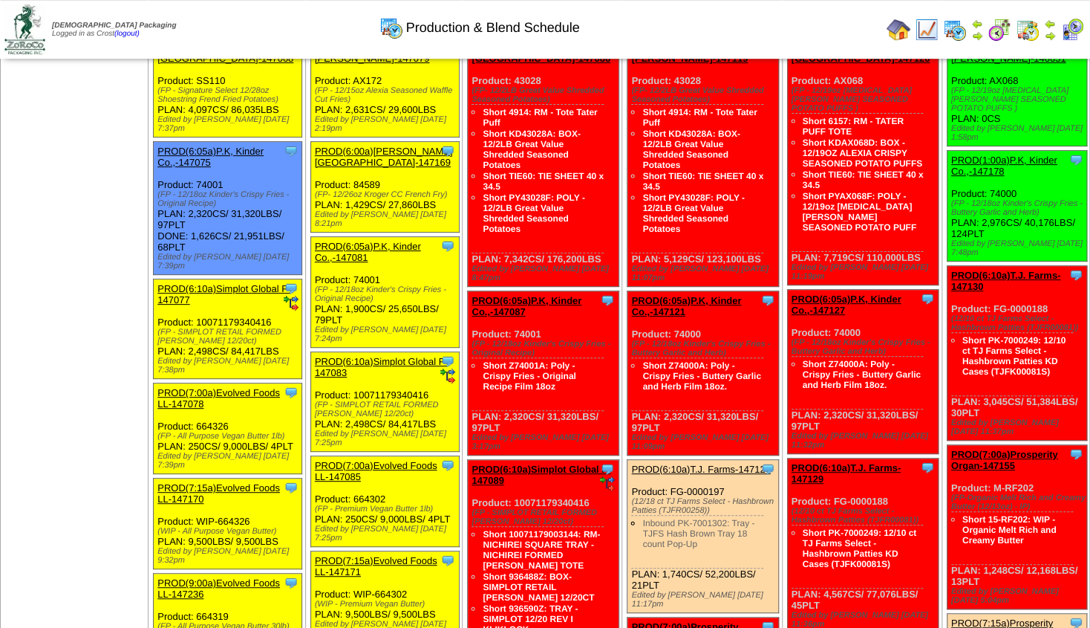
scroll to position [80, 0]
